Goal: Task Accomplishment & Management: Complete application form

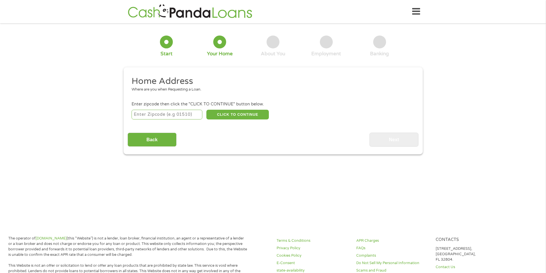
click at [178, 114] on input "number" at bounding box center [167, 115] width 71 height 10
type input "35758"
click at [240, 113] on button "CLICK TO CONTINUE" at bounding box center [237, 115] width 63 height 10
type input "35758"
type input "[GEOGRAPHIC_DATA]"
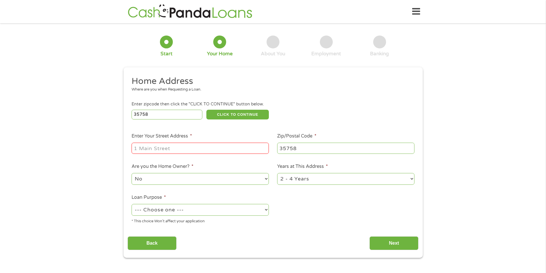
click at [202, 149] on input "Enter Your Street Address *" at bounding box center [200, 148] width 137 height 11
type input "[STREET_ADDRESS]"
click at [240, 179] on select "No Yes" at bounding box center [200, 179] width 137 height 12
click at [303, 182] on select "1 Year or less 1 - 2 Years 2 - 4 Years Over 4 Years" at bounding box center [345, 179] width 137 height 12
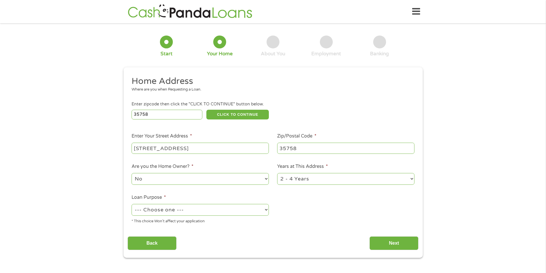
click at [303, 182] on select "1 Year or less 1 - 2 Years 2 - 4 Years Over 4 Years" at bounding box center [345, 179] width 137 height 12
click at [181, 210] on select "--- Choose one --- Pay Bills Debt Consolidation Home Improvement Major Purchase…" at bounding box center [200, 210] width 137 height 12
select select "medicalexpenses"
click at [132, 204] on select "--- Choose one --- Pay Bills Debt Consolidation Home Improvement Major Purchase…" at bounding box center [200, 210] width 137 height 12
click at [387, 243] on input "Next" at bounding box center [394, 244] width 49 height 14
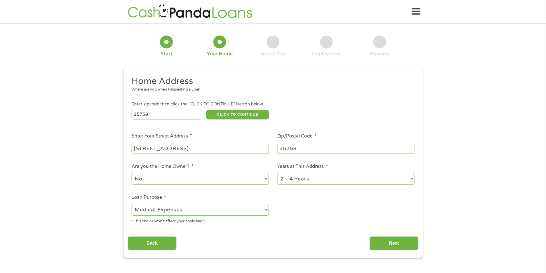
scroll to position [2, 2]
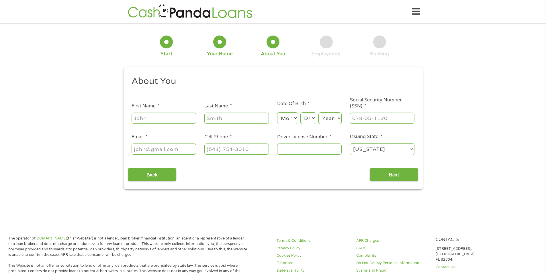
click at [156, 119] on input "First Name *" at bounding box center [164, 118] width 65 height 11
type input "[PERSON_NAME]"
type input "Doar"
type input "[EMAIL_ADDRESS][DOMAIN_NAME]"
type input "[PHONE_NUMBER]"
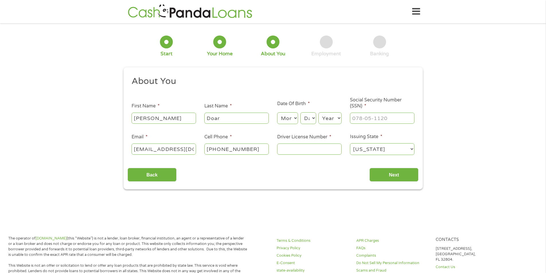
click at [291, 119] on select "Month 1 2 3 4 5 6 7 8 9 10 11 12" at bounding box center [287, 118] width 21 height 12
select select "11"
click at [277, 112] on select "Month 1 2 3 4 5 6 7 8 9 10 11 12" at bounding box center [287, 118] width 21 height 12
click at [307, 119] on select "Day 1 2 3 4 5 6 7 8 9 10 11 12 13 14 15 16 17 18 19 20 21 22 23 24 25 26 27 28 …" at bounding box center [307, 118] width 15 height 12
select select "3"
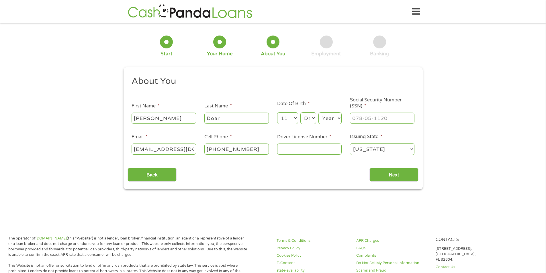
click at [300, 112] on select "Day 1 2 3 4 5 6 7 8 9 10 11 12 13 14 15 16 17 18 19 20 21 22 23 24 25 26 27 28 …" at bounding box center [307, 118] width 15 height 12
click at [335, 120] on select "Year [DATE] 2006 2005 2004 2003 2002 2001 2000 1999 1998 1997 1996 1995 1994 19…" at bounding box center [330, 118] width 23 height 12
select select "1988"
click at [319, 112] on select "Year [DATE] 2006 2005 2004 2003 2002 2001 2000 1999 1998 1997 1996 1995 1994 19…" at bounding box center [330, 118] width 23 height 12
click at [378, 121] on input "___-__-____" at bounding box center [382, 118] width 65 height 11
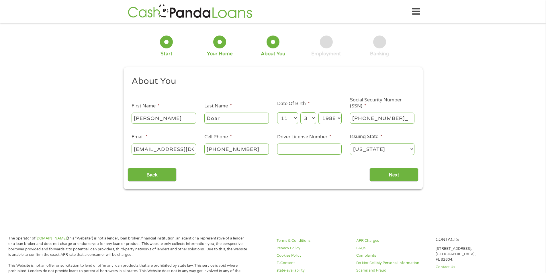
type input "610-38-7703"
click at [306, 149] on input "Driver License Number *" at bounding box center [309, 149] width 65 height 11
type input "7725697"
click at [398, 173] on input "Next" at bounding box center [394, 175] width 49 height 14
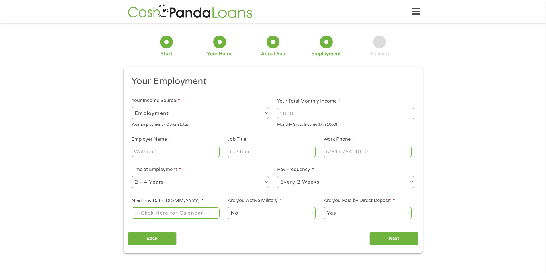
click at [292, 110] on input "Your Total Monthly Income *" at bounding box center [345, 113] width 137 height 11
type input "6000"
click at [180, 150] on input "Employer Name *" at bounding box center [176, 151] width 88 height 11
type input "SAIC"
type input "Logistics Analyst"
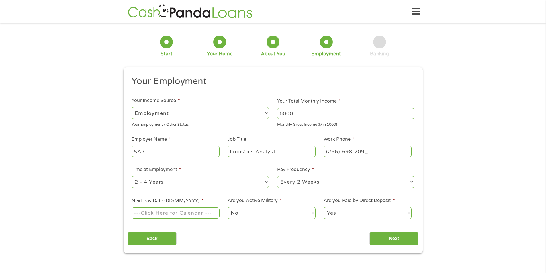
type input "[PHONE_NUMBER]"
click at [215, 178] on select "--- Choose one --- 1 Year or less 1 - 2 Years 2 - 4 Years Over 4 Years" at bounding box center [200, 182] width 137 height 12
select select "60months"
click at [132, 176] on select "--- Choose one --- 1 Year or less 1 - 2 Years 2 - 4 Years Over 4 Years" at bounding box center [200, 182] width 137 height 12
click at [185, 211] on input "Next Pay Date (DD/MM/YYYY) *" at bounding box center [176, 213] width 88 height 11
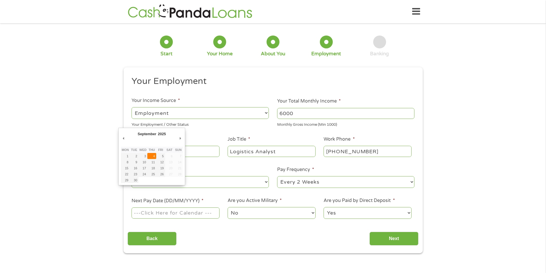
type input "[DATE]"
click at [336, 210] on select "Yes No" at bounding box center [368, 213] width 88 height 12
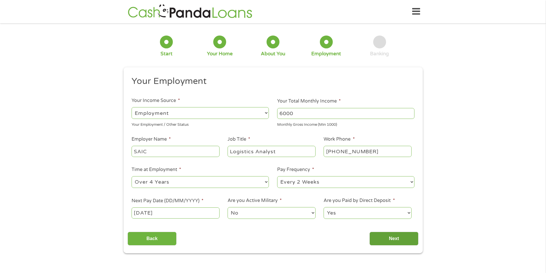
click at [391, 239] on input "Next" at bounding box center [394, 239] width 49 height 14
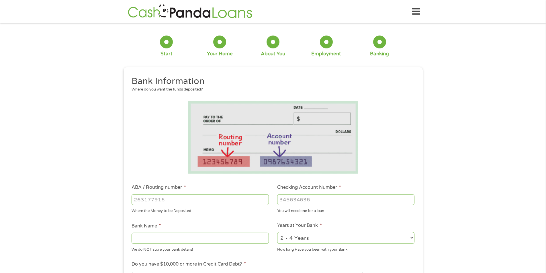
click at [190, 198] on input "ABA / Routing number *" at bounding box center [200, 199] width 137 height 11
type input "262275835"
type input "REDSTONE FEDERAL CUHUNTSVILLE"
type input "262275835"
type input "7875883"
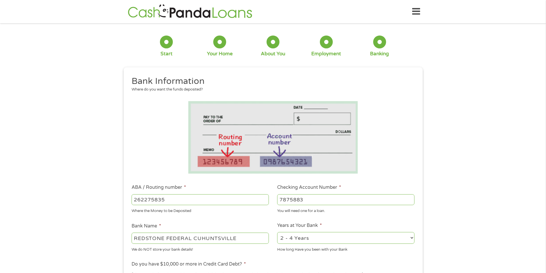
click at [293, 237] on select "2 - 4 Years 6 - 12 Months 1 - 2 Years Over 4 Years" at bounding box center [345, 238] width 137 height 12
select select "60months"
click at [277, 232] on select "2 - 4 Years 6 - 12 Months 1 - 2 Years Over 4 Years" at bounding box center [345, 238] width 137 height 12
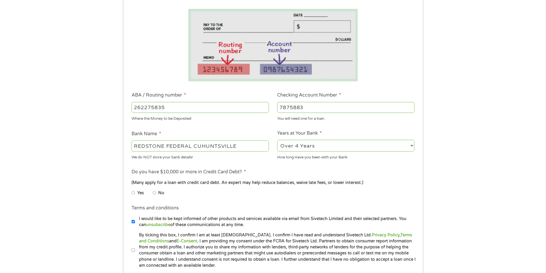
scroll to position [93, 0]
click at [137, 192] on label "Yes" at bounding box center [140, 193] width 7 height 6
click at [135, 192] on input "Yes" at bounding box center [133, 192] width 3 height 9
radio input "true"
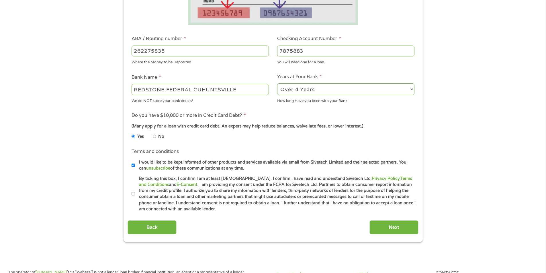
scroll to position [162, 0]
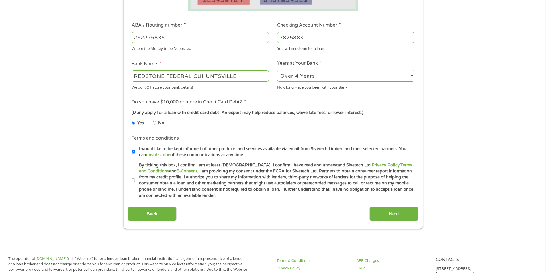
click at [220, 201] on div "Bank Information Where do you want the funds deposited? ABA / Routing number * …" at bounding box center [273, 67] width 291 height 308
click at [134, 178] on input "By ticking this box, I confirm I am at least [DEMOGRAPHIC_DATA]. I confirm I ha…" at bounding box center [133, 180] width 3 height 9
checkbox input "true"
click at [135, 153] on label "I would like to be kept informed of other products and services available via e…" at bounding box center [275, 152] width 281 height 12
click at [135, 153] on input "I would like to be kept informed of other products and services available via e…" at bounding box center [133, 151] width 3 height 9
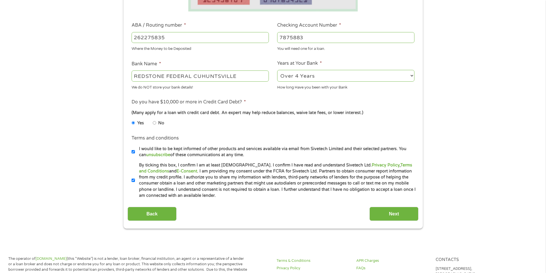
checkbox input "false"
click at [391, 208] on input "Next" at bounding box center [394, 214] width 49 height 14
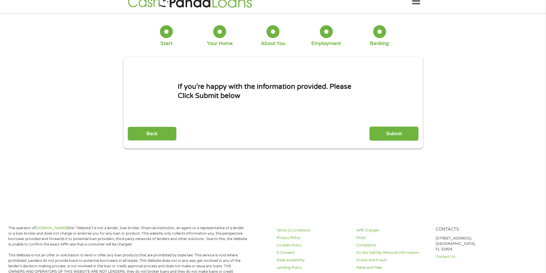
scroll to position [0, 0]
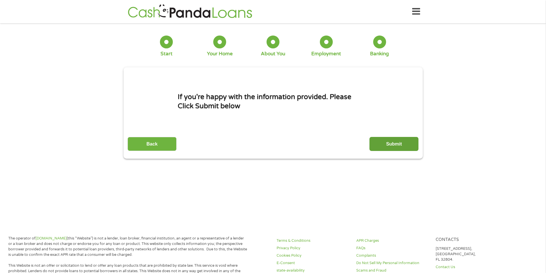
click at [388, 146] on input "Submit" at bounding box center [394, 144] width 49 height 14
